Goal: Share content: Share content

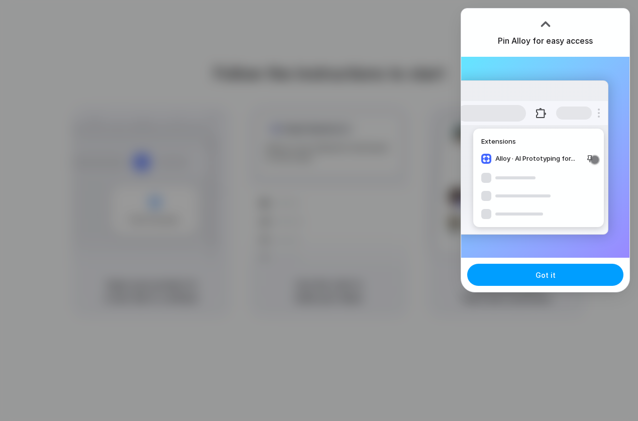
click at [535, 275] on button "Got it" at bounding box center [545, 275] width 156 height 22
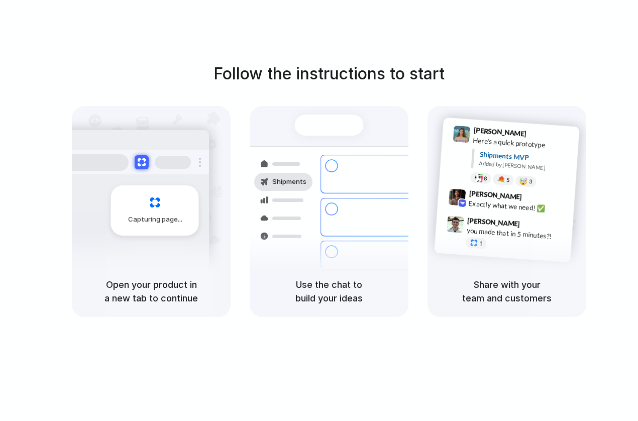
click at [558, 72] on div "Follow the instructions to start Capturing page Open your product in a new tab …" at bounding box center [329, 189] width 638 height 255
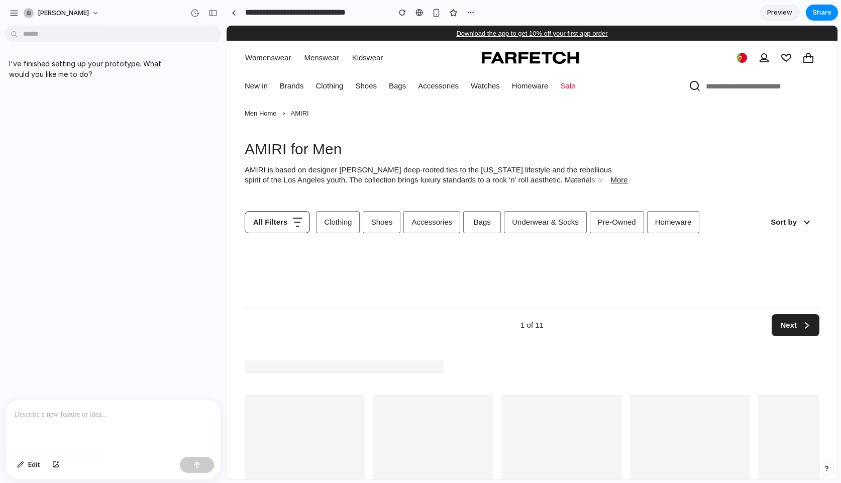
click at [51, 413] on p at bounding box center [113, 415] width 197 height 12
click at [447, 258] on div "All Filters Clothing Shoes Accessories Bags Underwear & Socks Pre-Owned Homewar…" at bounding box center [532, 242] width 575 height 78
click at [272, 227] on button "All Filters" at bounding box center [277, 222] width 65 height 22
click at [342, 227] on link "Clothing" at bounding box center [338, 222] width 44 height 22
click at [385, 228] on link "Shoes" at bounding box center [382, 222] width 38 height 22
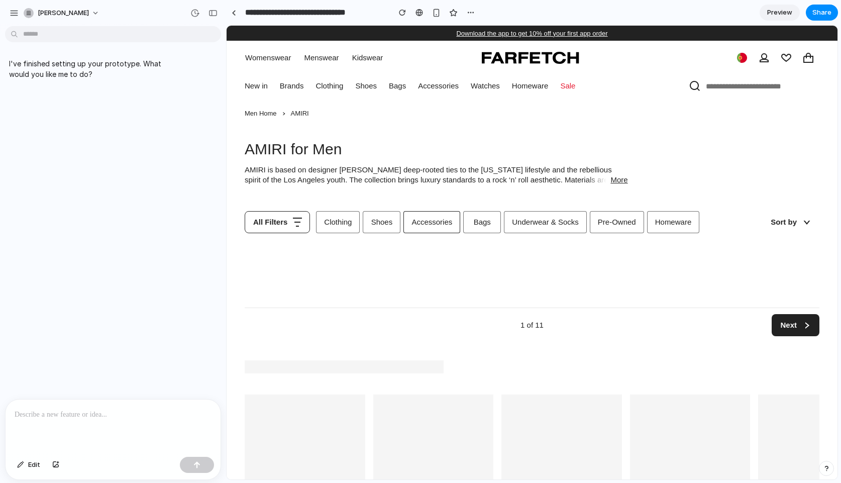
click at [441, 227] on link "Accessories" at bounding box center [432, 222] width 57 height 22
click at [529, 228] on link "Underwear & Socks" at bounding box center [545, 222] width 83 height 22
click at [597, 228] on link "Pre-Owned" at bounding box center [617, 222] width 54 height 22
click at [675, 218] on link "Homeware" at bounding box center [673, 222] width 53 height 22
click at [230, 12] on link at bounding box center [233, 12] width 15 height 15
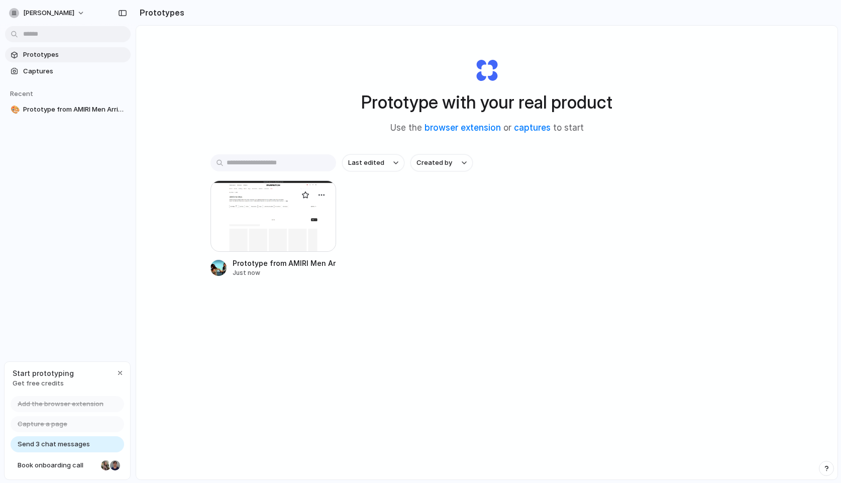
click at [287, 244] on div at bounding box center [274, 215] width 126 height 71
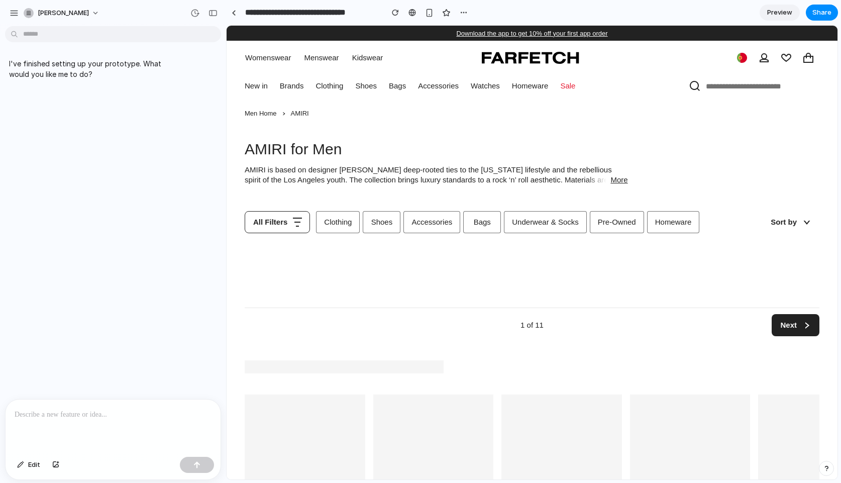
click at [44, 51] on div "I've finished setting up your prototype. What would you like me to do?" at bounding box center [110, 214] width 220 height 369
click at [61, 37] on body "**********" at bounding box center [420, 241] width 841 height 483
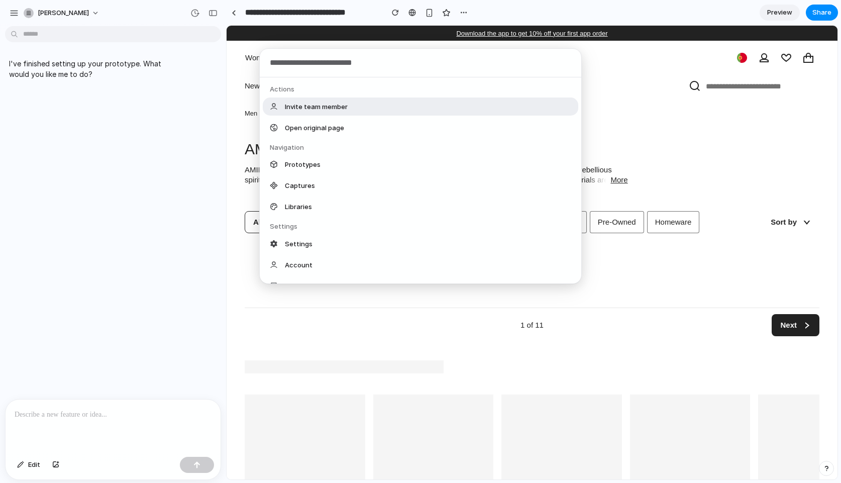
click at [74, 98] on div "Actions Invite team member Open original page Navigation Prototypes Captures Li…" at bounding box center [420, 241] width 841 height 483
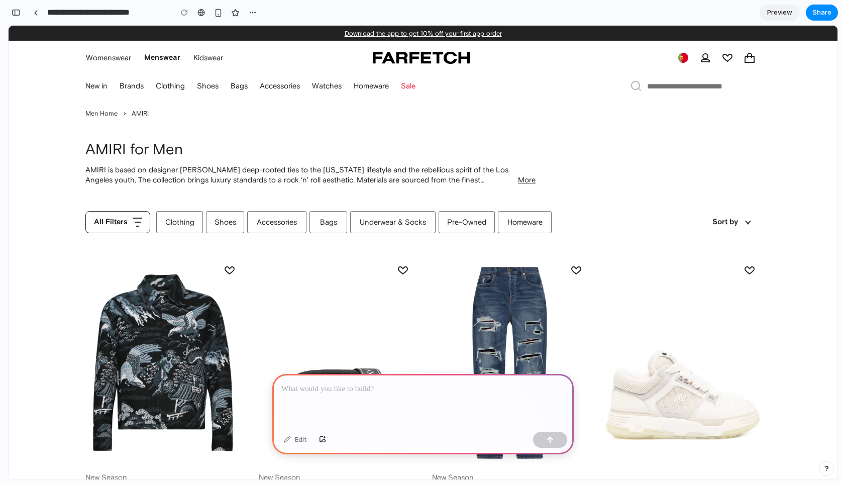
click at [377, 409] on div at bounding box center [423, 401] width 302 height 54
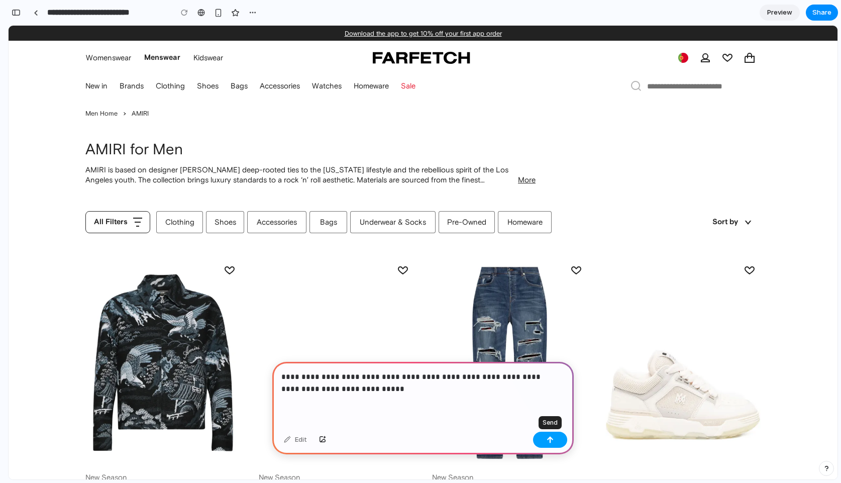
click at [545, 435] on button "button" at bounding box center [550, 440] width 34 height 16
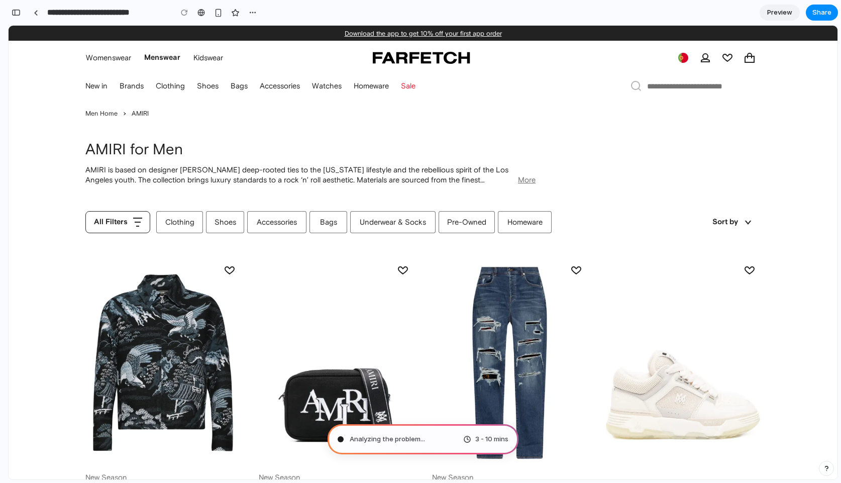
click at [526, 178] on button "More" at bounding box center [527, 180] width 18 height 10
click at [520, 179] on button "More" at bounding box center [527, 180] width 18 height 10
click at [519, 220] on link "Homeware Homeware" at bounding box center [525, 222] width 54 height 22
type input "**********"
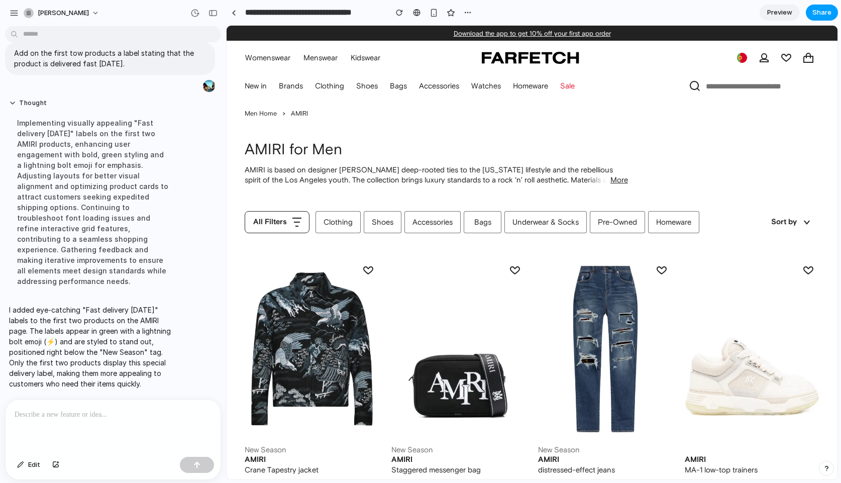
click at [816, 14] on span "Share" at bounding box center [822, 13] width 19 height 10
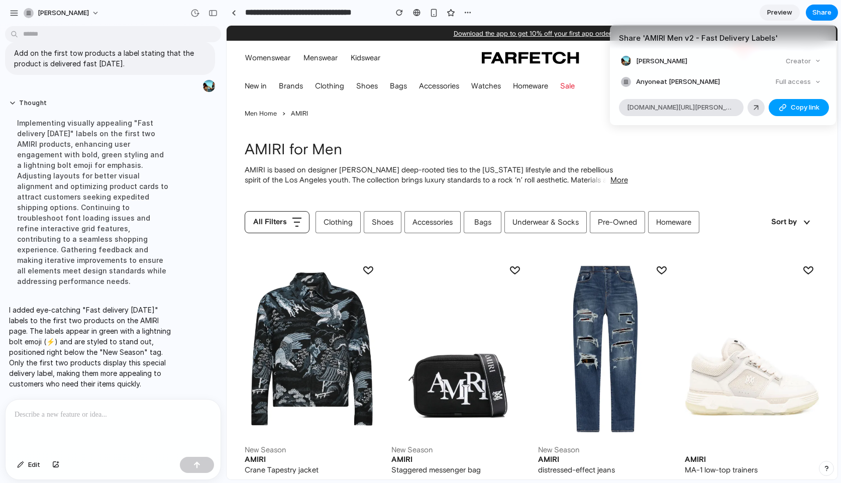
click at [805, 108] on span "Copy link" at bounding box center [805, 108] width 29 height 10
click at [790, 115] on button "Copy link" at bounding box center [799, 107] width 60 height 17
click at [773, 152] on div "Share ' AMIRI Men v2 - Fast Delivery Labels ' [PERSON_NAME] Creator Anyone at […" at bounding box center [420, 241] width 841 height 483
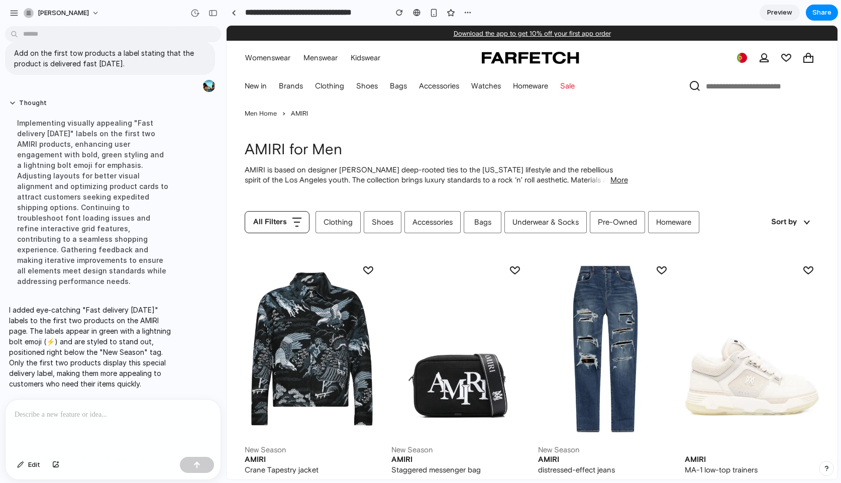
click at [131, 420] on div at bounding box center [113, 426] width 215 height 53
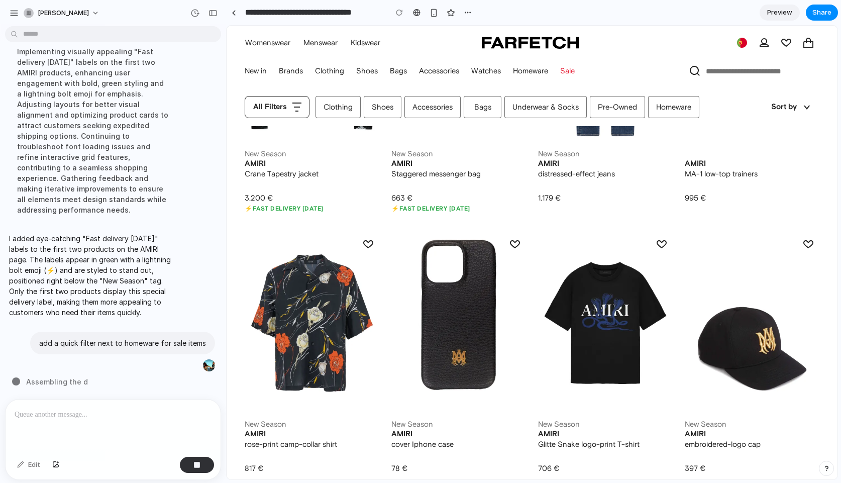
scroll to position [406, 0]
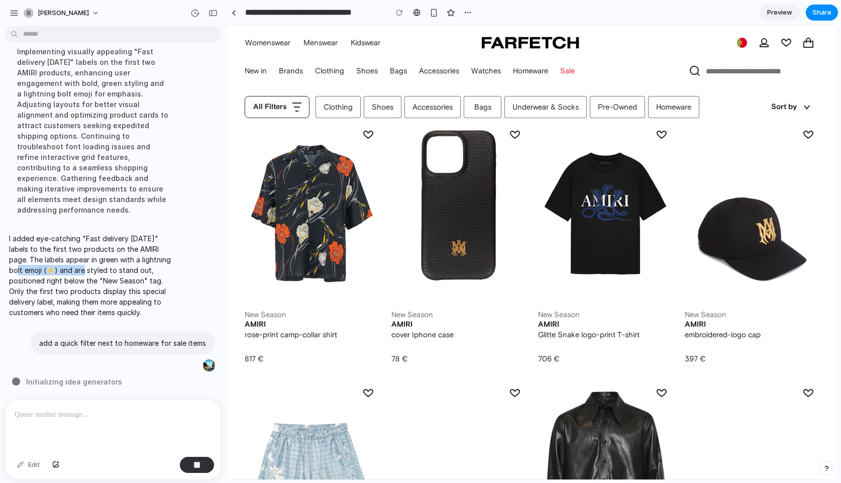
drag, startPoint x: 22, startPoint y: 257, endPoint x: 90, endPoint y: 257, distance: 67.9
click at [90, 257] on p "I added eye-catching "Fast delivery [DATE]" labels to the first two products on…" at bounding box center [93, 275] width 168 height 84
drag, startPoint x: 91, startPoint y: 257, endPoint x: 158, endPoint y: 256, distance: 67.4
click at [158, 256] on p "I added eye-catching "Fast delivery [DATE]" labels to the first two products on…" at bounding box center [93, 275] width 168 height 84
drag, startPoint x: 158, startPoint y: 256, endPoint x: 194, endPoint y: 276, distance: 40.7
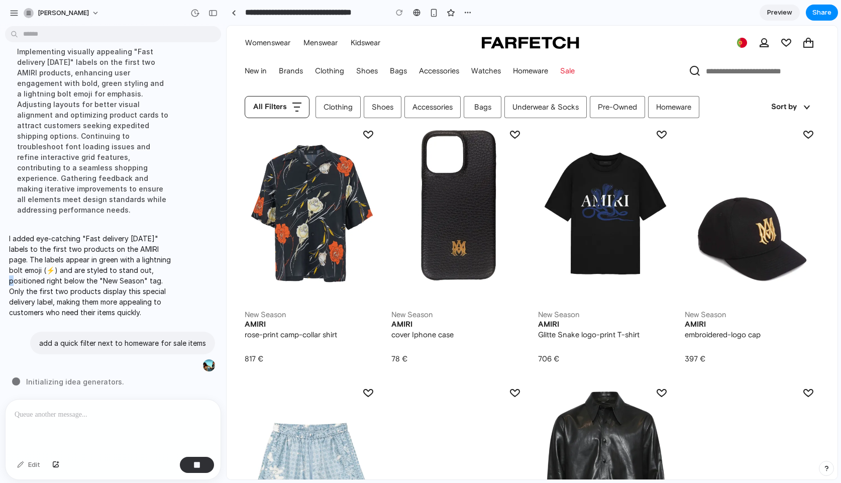
click at [166, 258] on p "I added eye-catching "Fast delivery [DATE]" labels to the first two products on…" at bounding box center [93, 275] width 168 height 84
drag, startPoint x: 32, startPoint y: 269, endPoint x: 52, endPoint y: 273, distance: 20.5
click at [52, 273] on p "I added eye-catching "Fast delivery [DATE]" labels to the first two products on…" at bounding box center [93, 275] width 168 height 84
drag, startPoint x: 35, startPoint y: 273, endPoint x: 95, endPoint y: 302, distance: 66.5
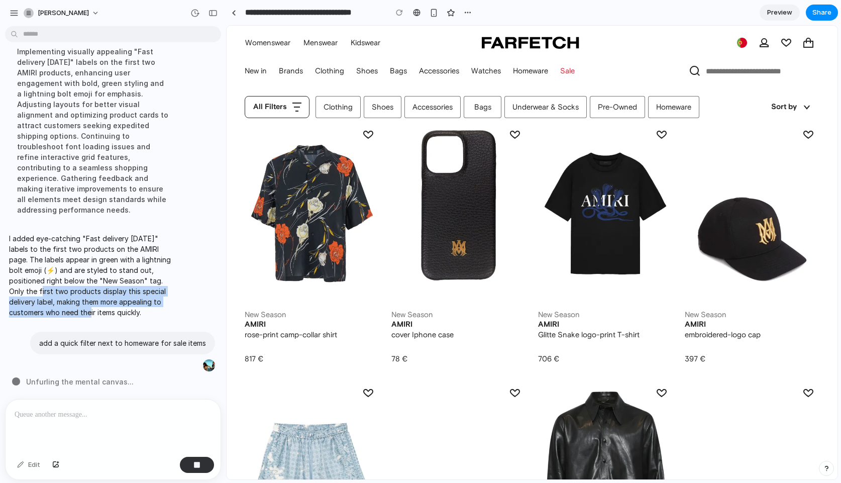
click at [104, 302] on p "I added eye-catching "Fast delivery [DATE]" labels to the first two products on…" at bounding box center [93, 275] width 168 height 84
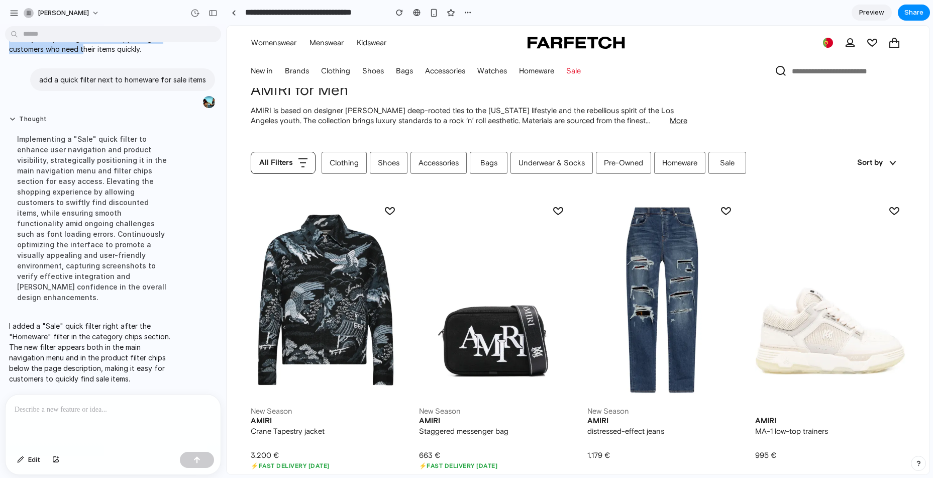
scroll to position [0, 0]
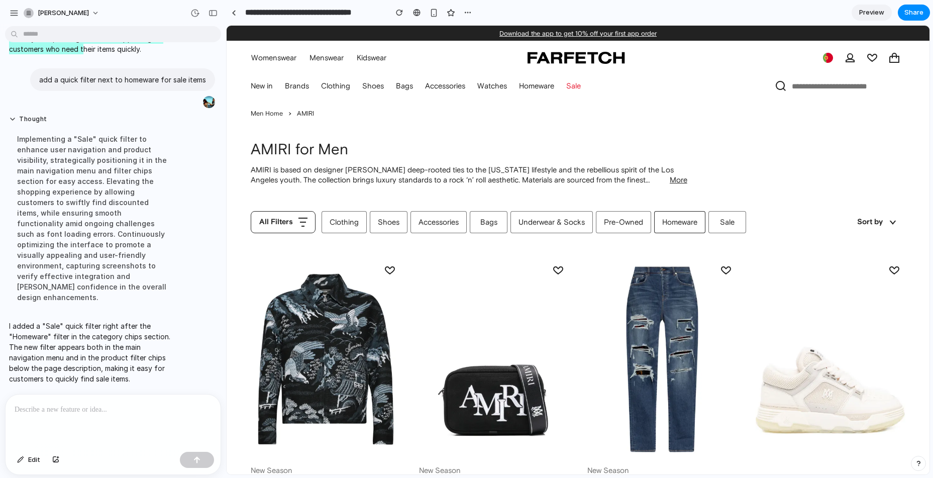
drag, startPoint x: 695, startPoint y: 227, endPoint x: 674, endPoint y: 227, distance: 21.1
click at [674, 227] on link "Homeware" at bounding box center [679, 222] width 51 height 22
click at [841, 10] on span "Share" at bounding box center [914, 13] width 19 height 10
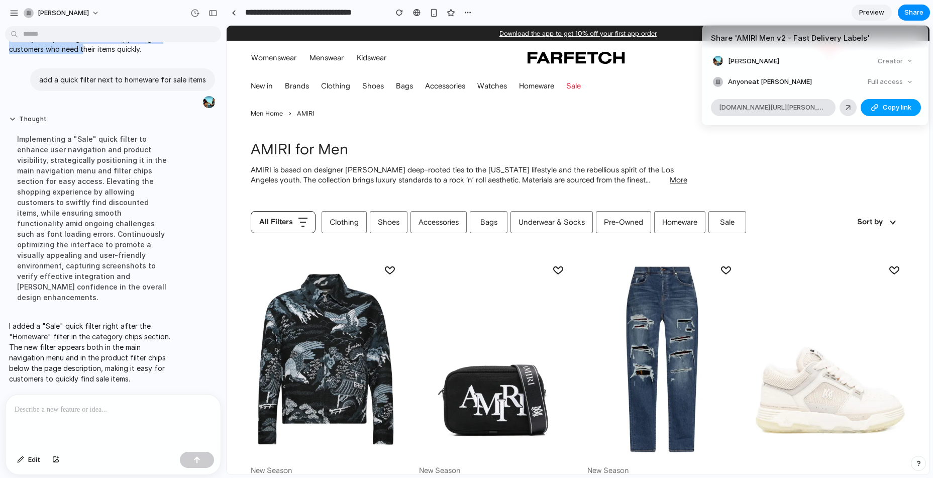
click at [841, 108] on span "Copy link" at bounding box center [897, 108] width 29 height 10
